Goal: Navigation & Orientation: Find specific page/section

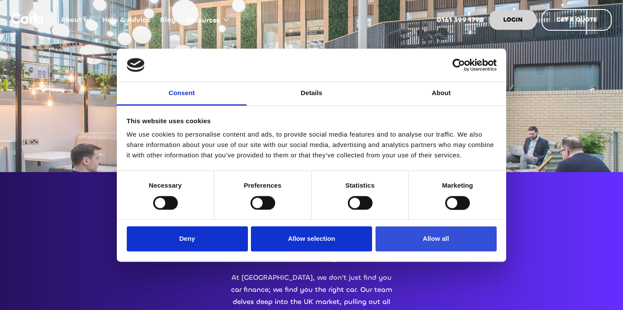
click at [433, 242] on button "Allow all" at bounding box center [435, 239] width 121 height 25
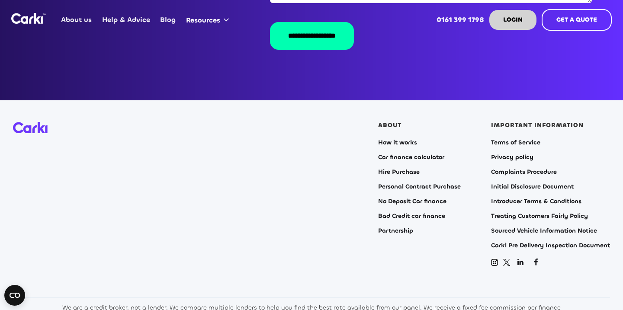
scroll to position [1755, 0]
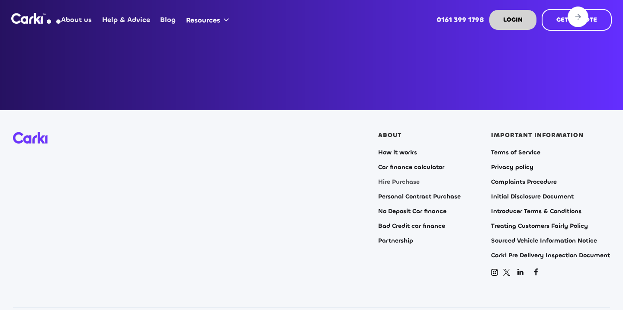
scroll to position [3403, 0]
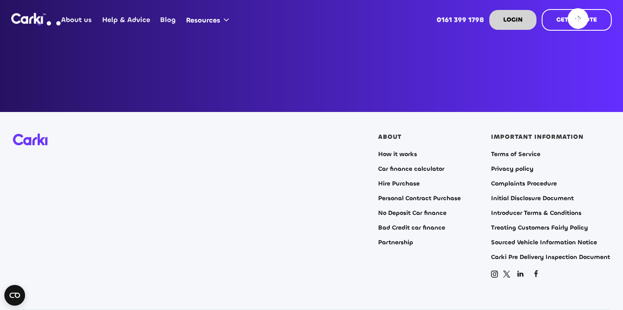
click at [68, 18] on link "About us" at bounding box center [76, 20] width 41 height 34
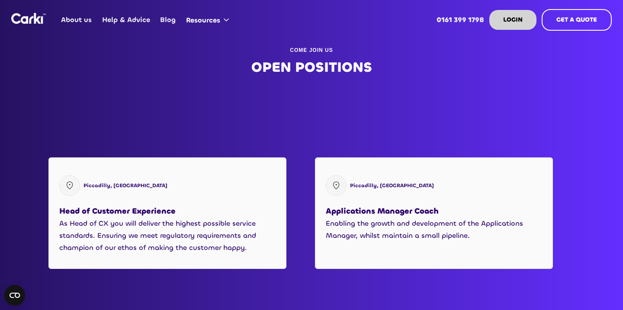
scroll to position [1034, 0]
